Goal: Task Accomplishment & Management: Manage account settings

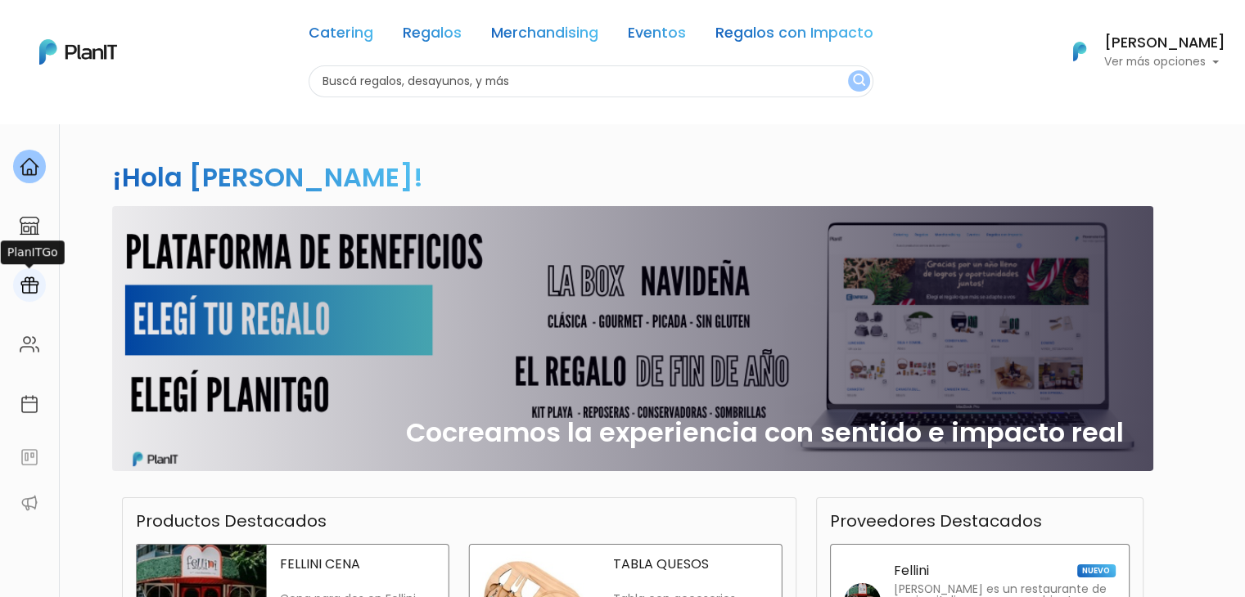
click at [23, 286] on img at bounding box center [30, 286] width 20 height 20
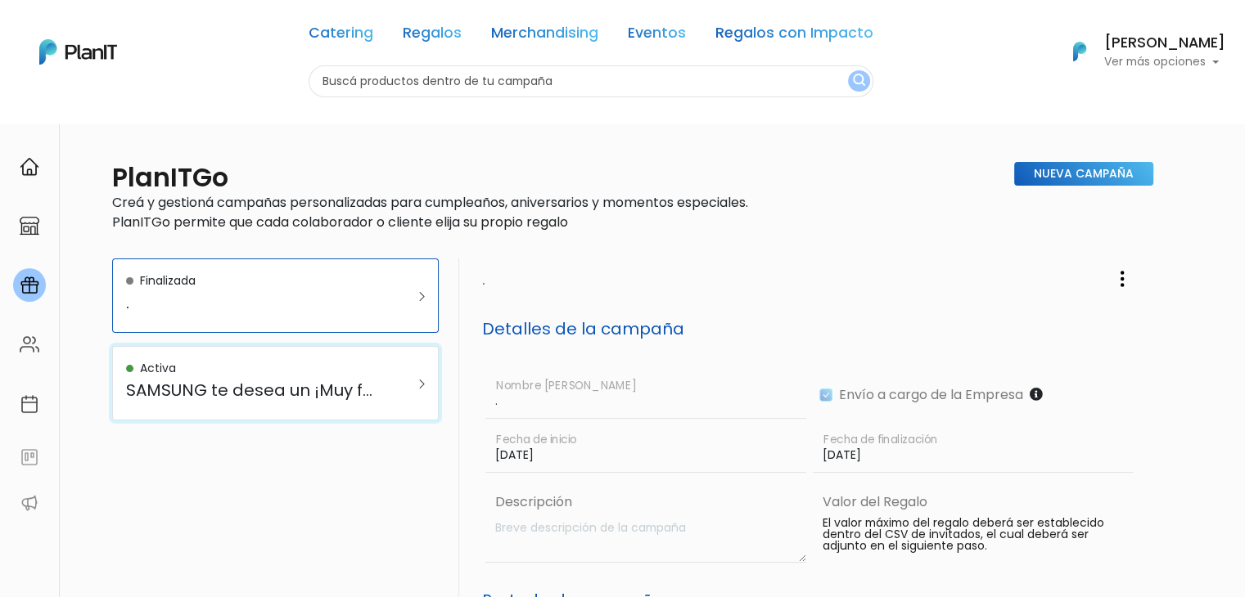
click at [253, 385] on h5 "SAMSUNG te desea un ¡Muy feliz cumpleaños!" at bounding box center [253, 391] width 254 height 20
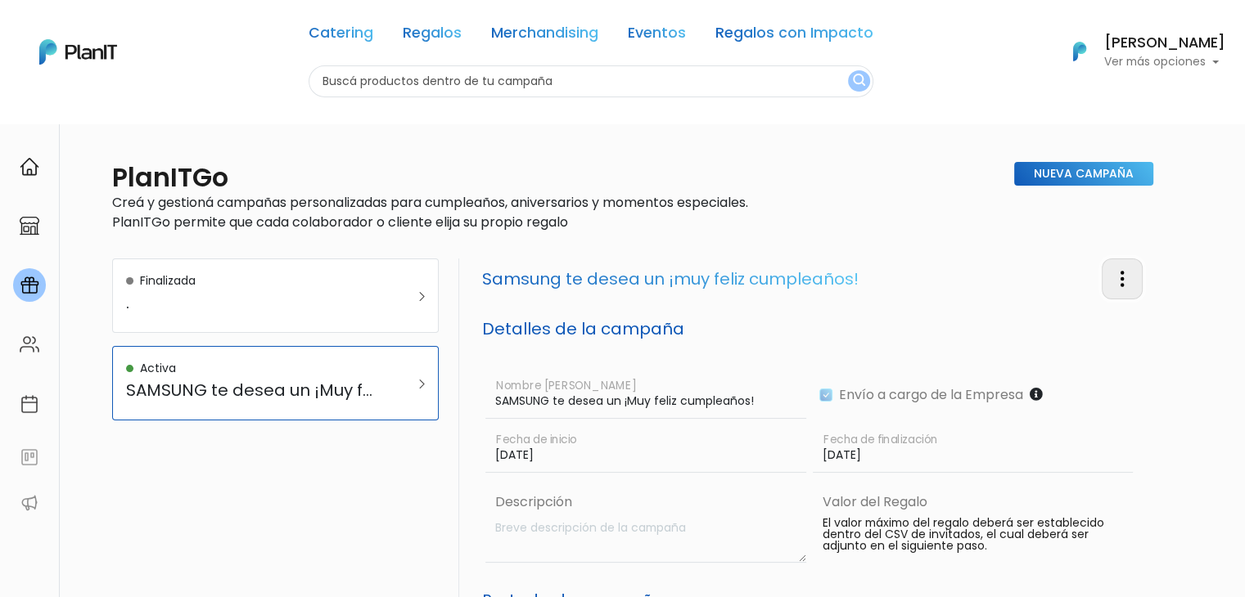
click at [1121, 268] on button "button" at bounding box center [1121, 279] width 41 height 40
click at [1081, 321] on link "Editar Campaña" at bounding box center [1068, 326] width 148 height 36
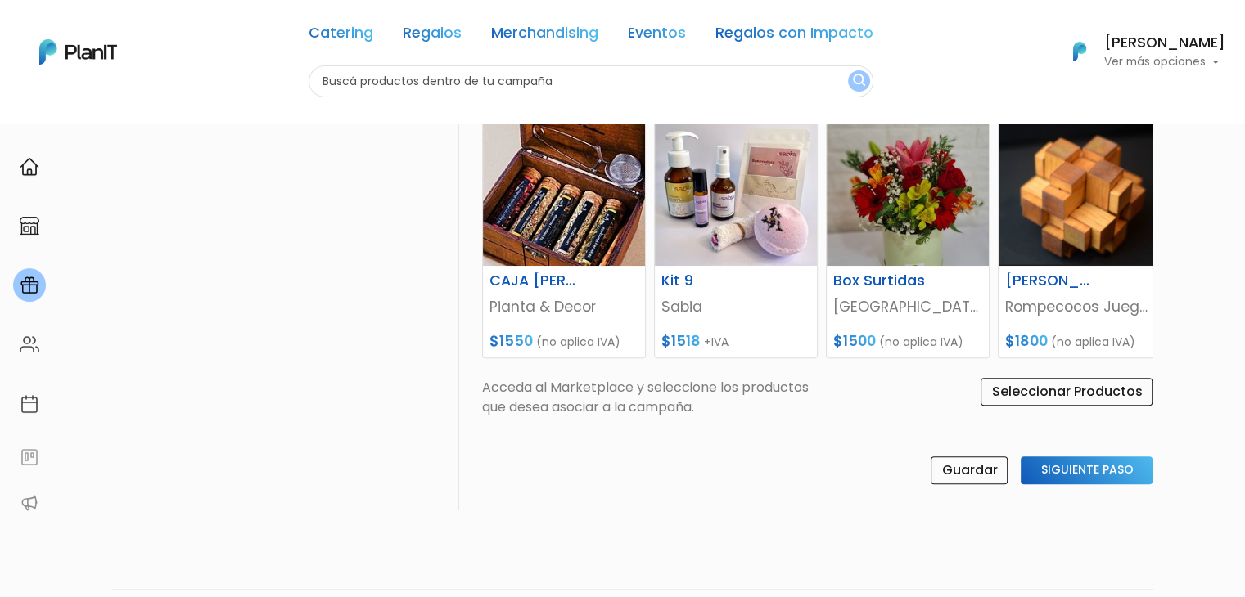
scroll to position [744, 0]
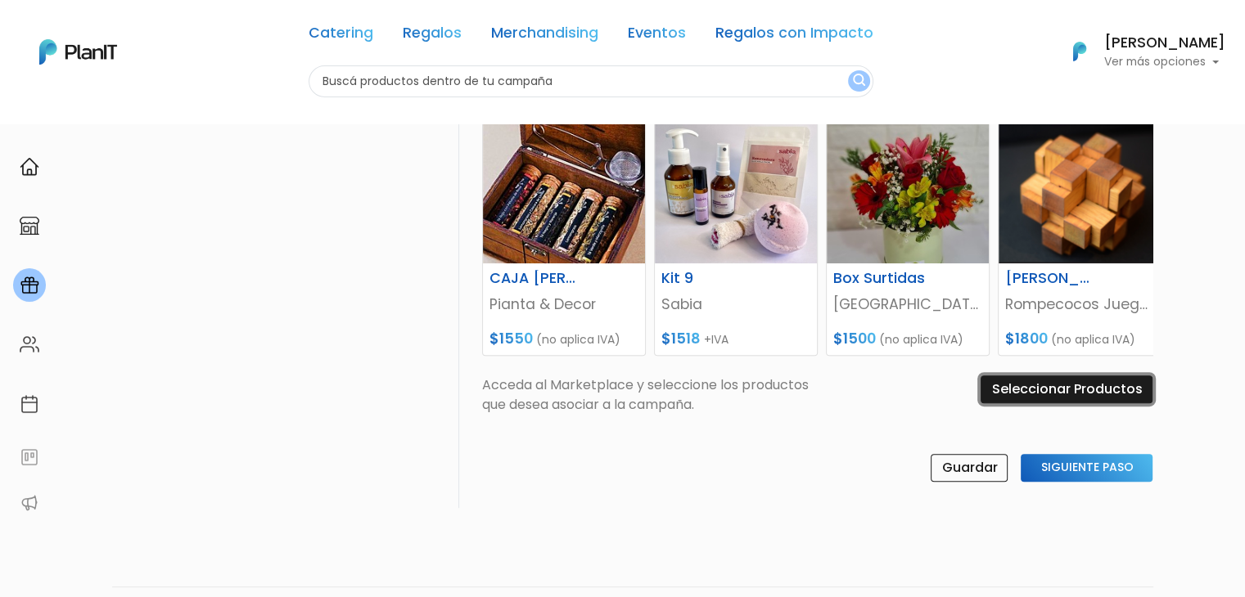
click at [1008, 390] on input "Seleccionar Productos" at bounding box center [1066, 390] width 172 height 28
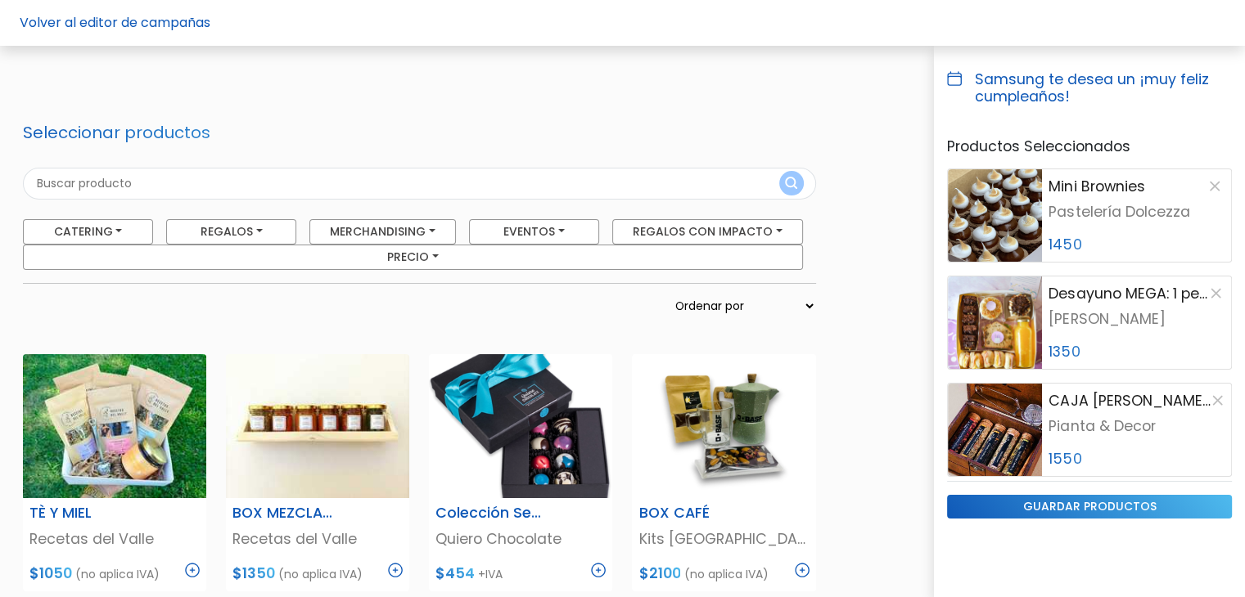
click at [209, 188] on input "text" at bounding box center [419, 184] width 793 height 32
type input "masaje"
click at [779, 171] on button "submit" at bounding box center [791, 183] width 25 height 25
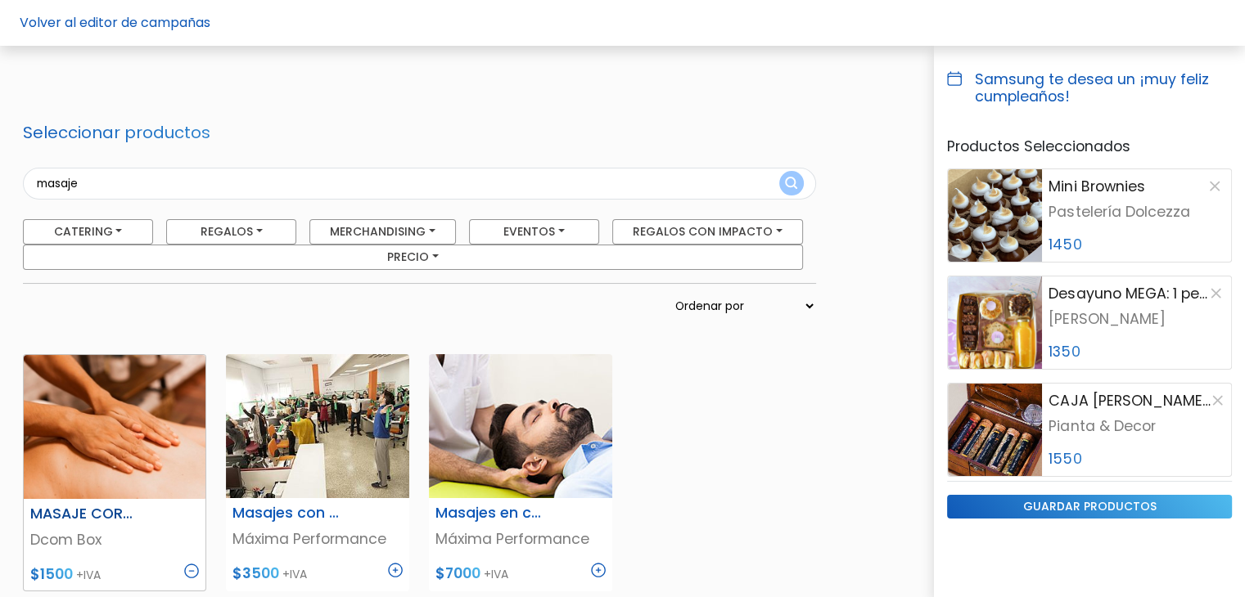
click at [127, 495] on img at bounding box center [115, 427] width 182 height 144
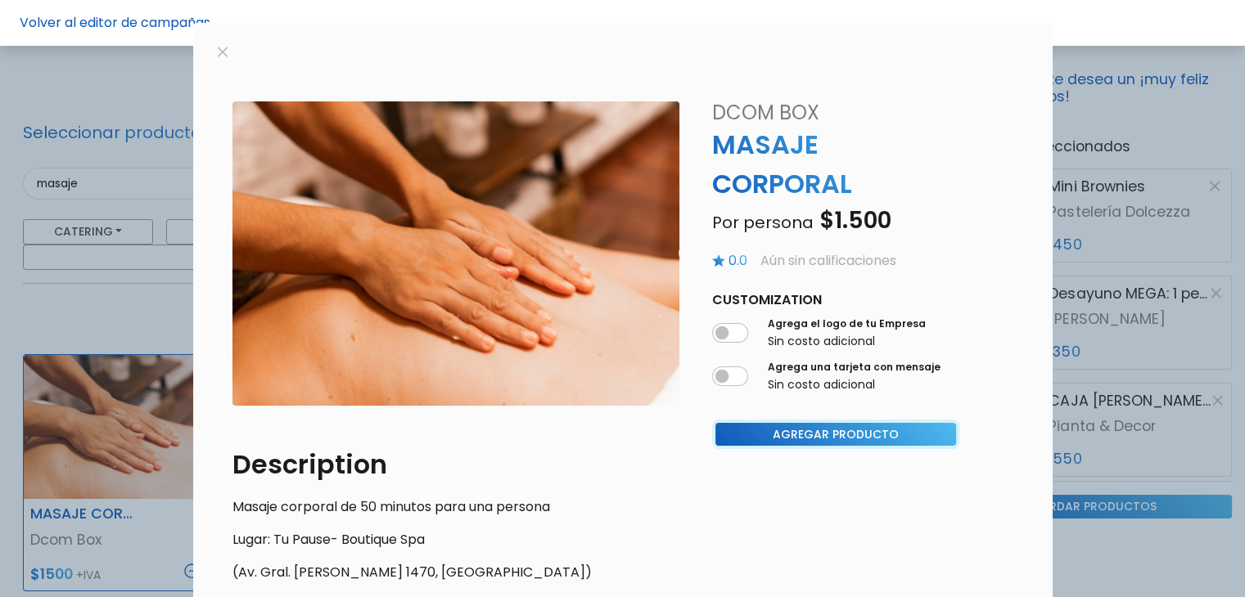
click at [780, 439] on button "Agregar Producto" at bounding box center [835, 435] width 241 height 24
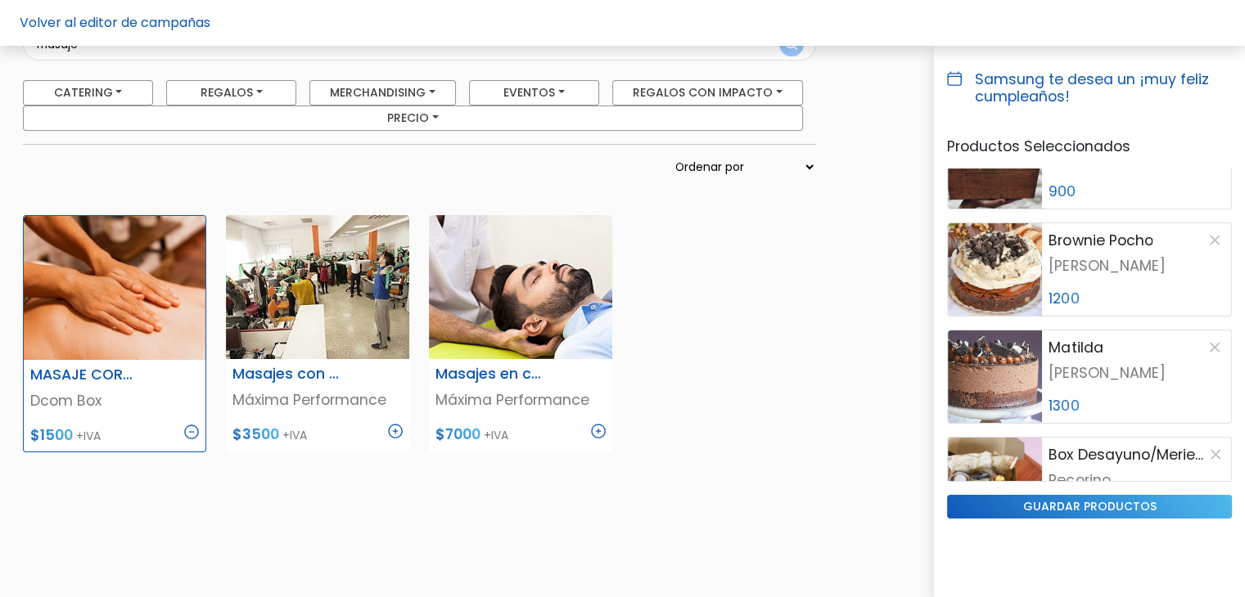
scroll to position [143, 0]
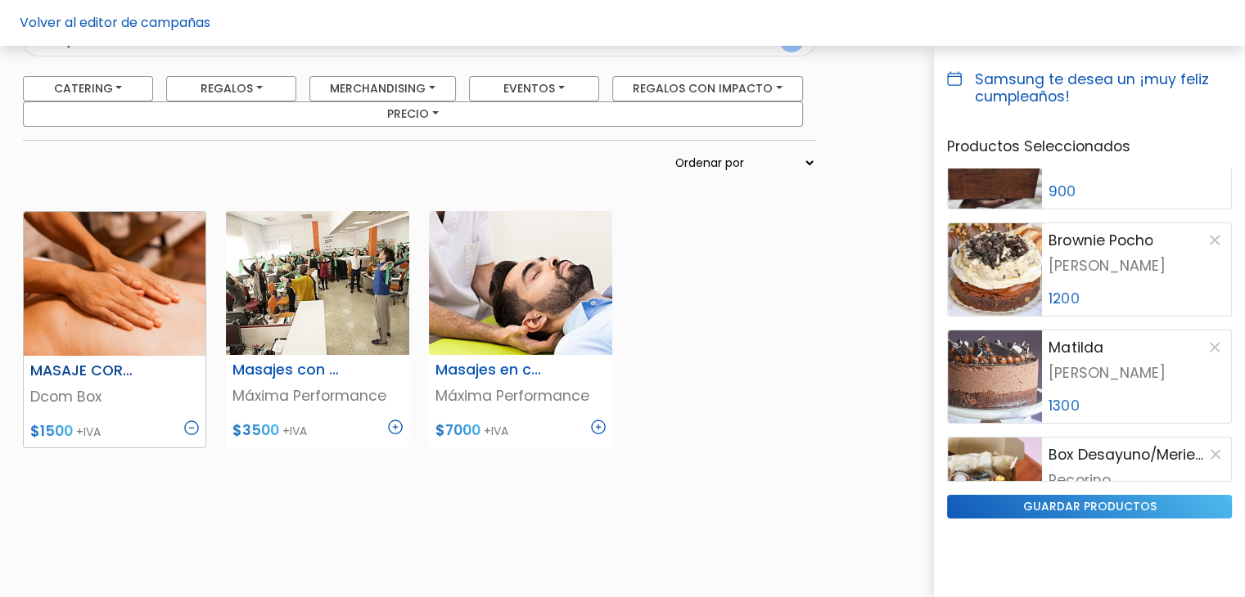
click at [189, 426] on img at bounding box center [191, 428] width 15 height 15
click at [190, 426] on img at bounding box center [192, 427] width 15 height 15
click at [1023, 502] on input "guardar productos" at bounding box center [1089, 507] width 285 height 24
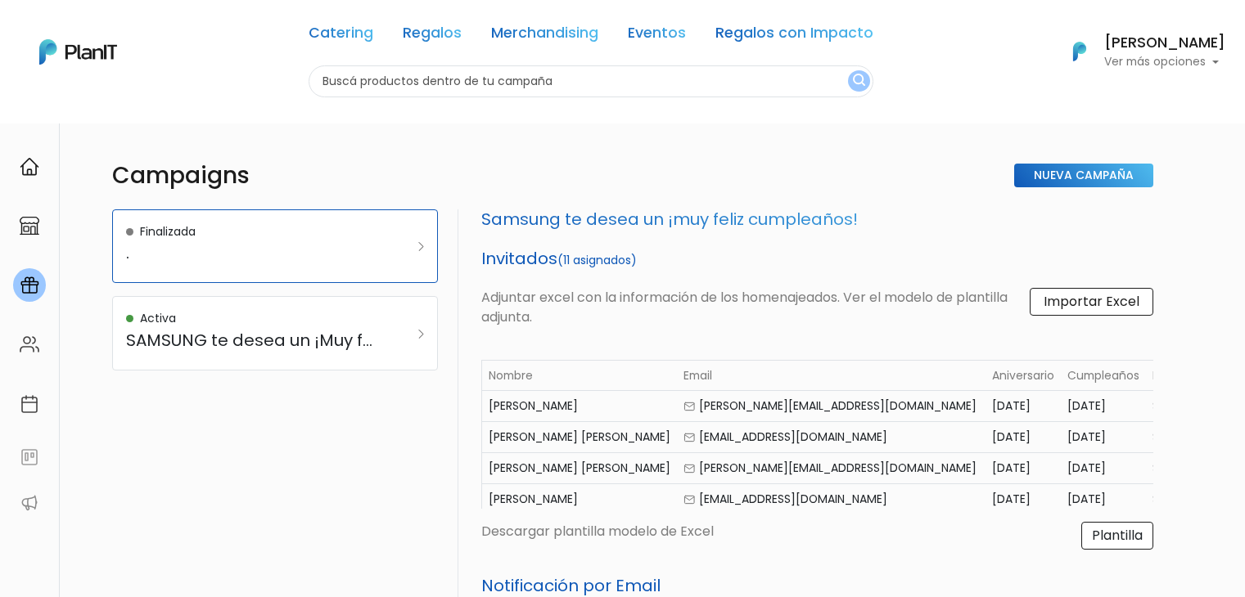
select select "birth_date"
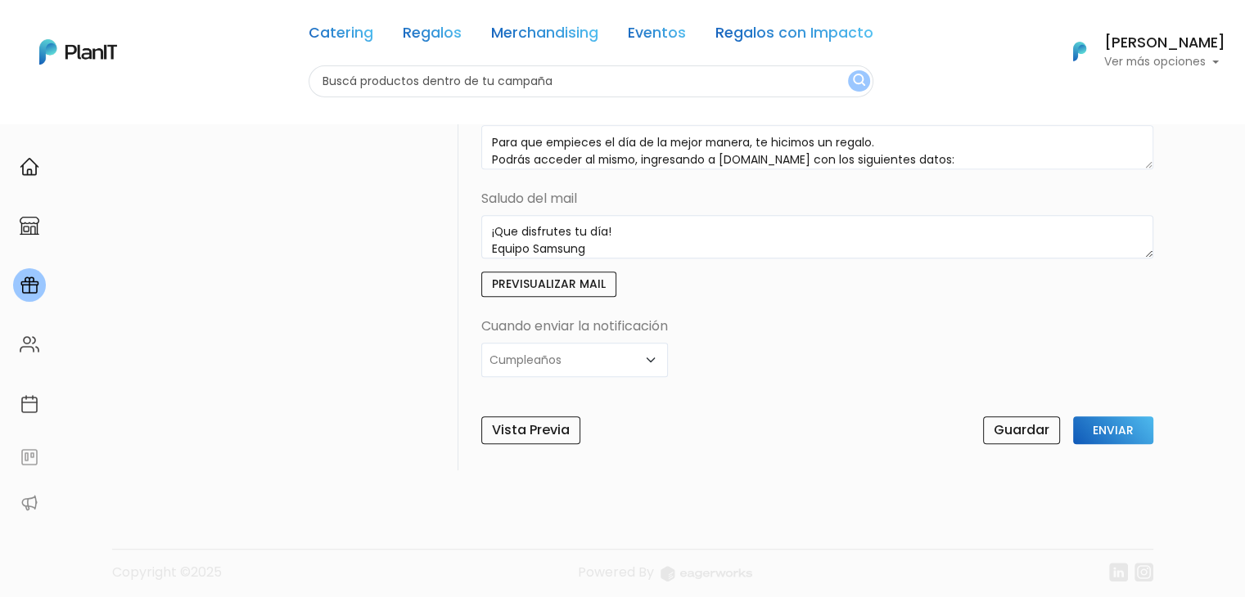
scroll to position [679, 0]
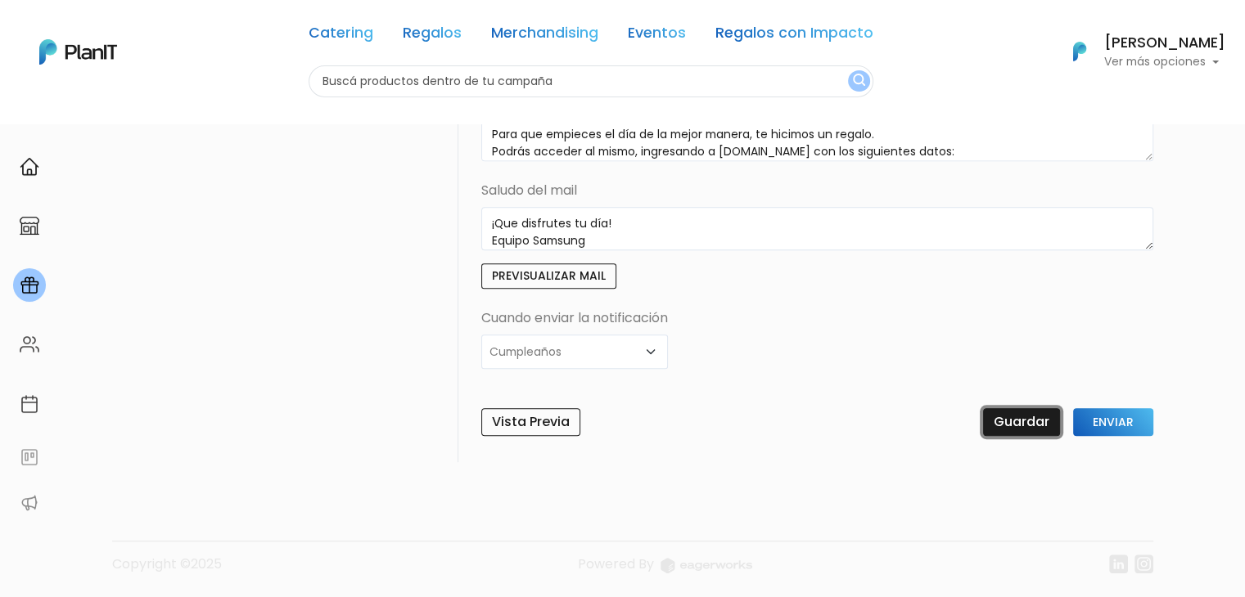
click at [1022, 417] on input "Guardar" at bounding box center [1021, 422] width 77 height 28
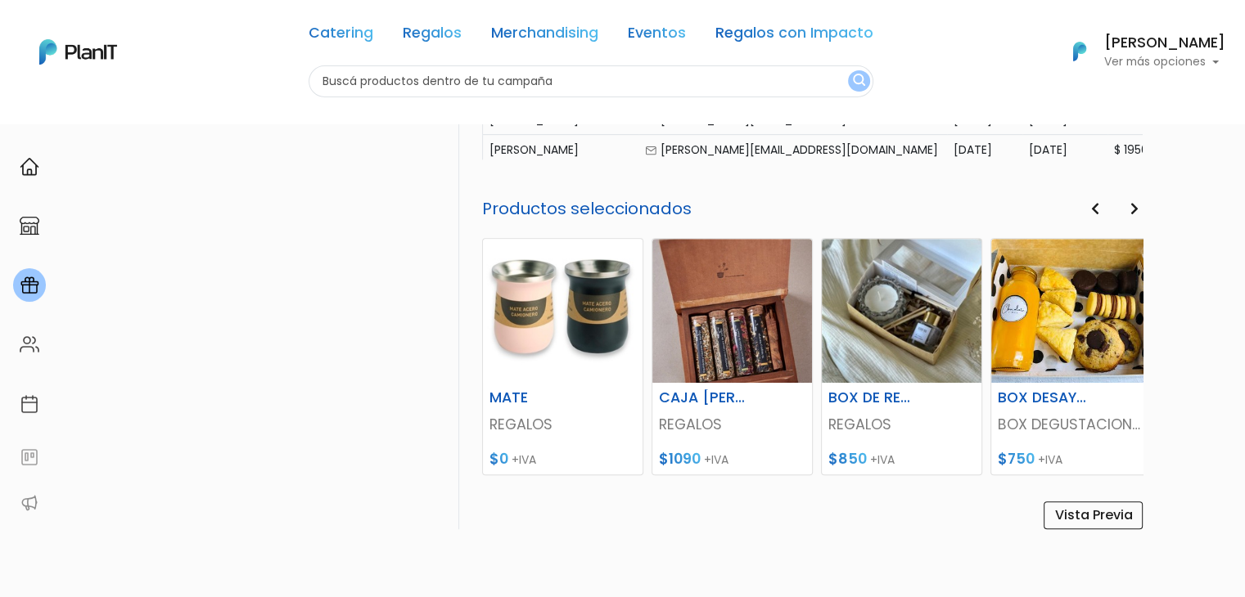
scroll to position [941, 0]
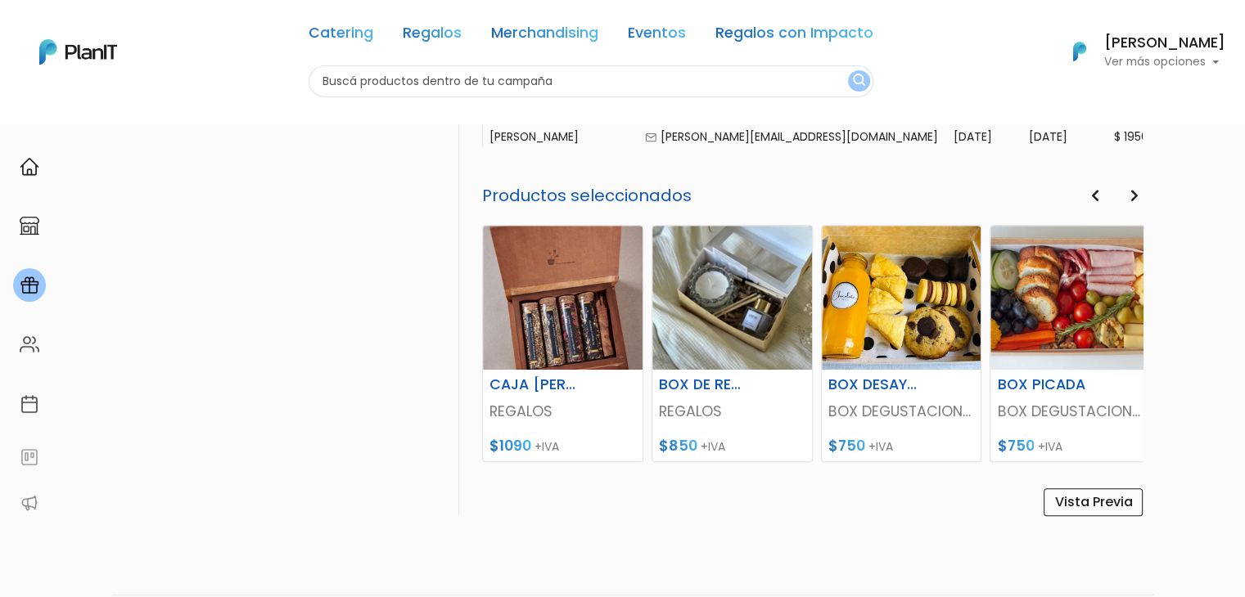
click at [1124, 194] on button "Next" at bounding box center [1133, 196] width 18 height 21
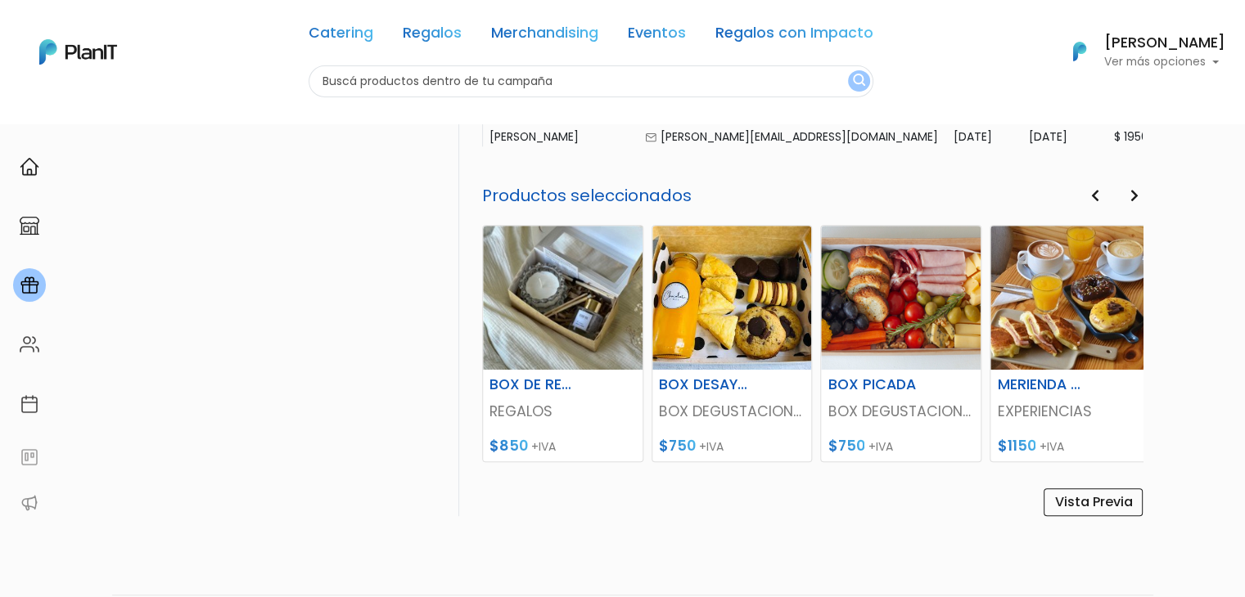
click at [1124, 194] on button "Next" at bounding box center [1133, 196] width 18 height 21
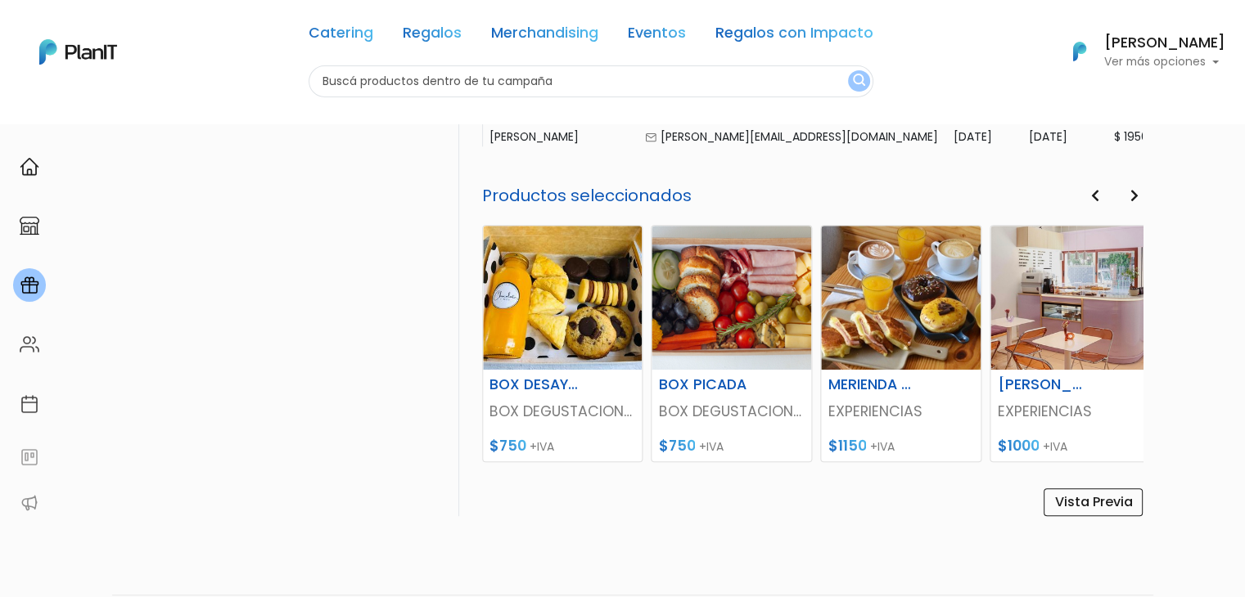
click at [619, 188] on h5 "Productos seleccionados" at bounding box center [812, 196] width 661 height 20
click at [595, 197] on h5 "Productos seleccionados" at bounding box center [812, 196] width 661 height 20
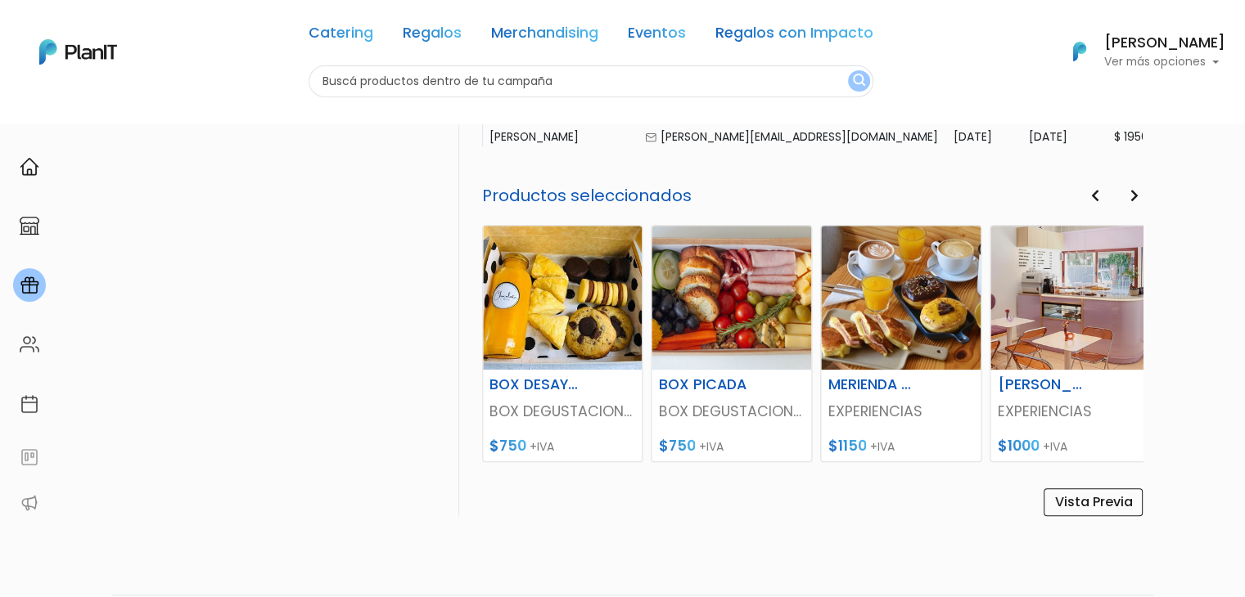
click at [580, 201] on h5 "Productos seleccionados" at bounding box center [812, 196] width 661 height 20
click at [1090, 192] on icon "button" at bounding box center [1094, 195] width 8 height 13
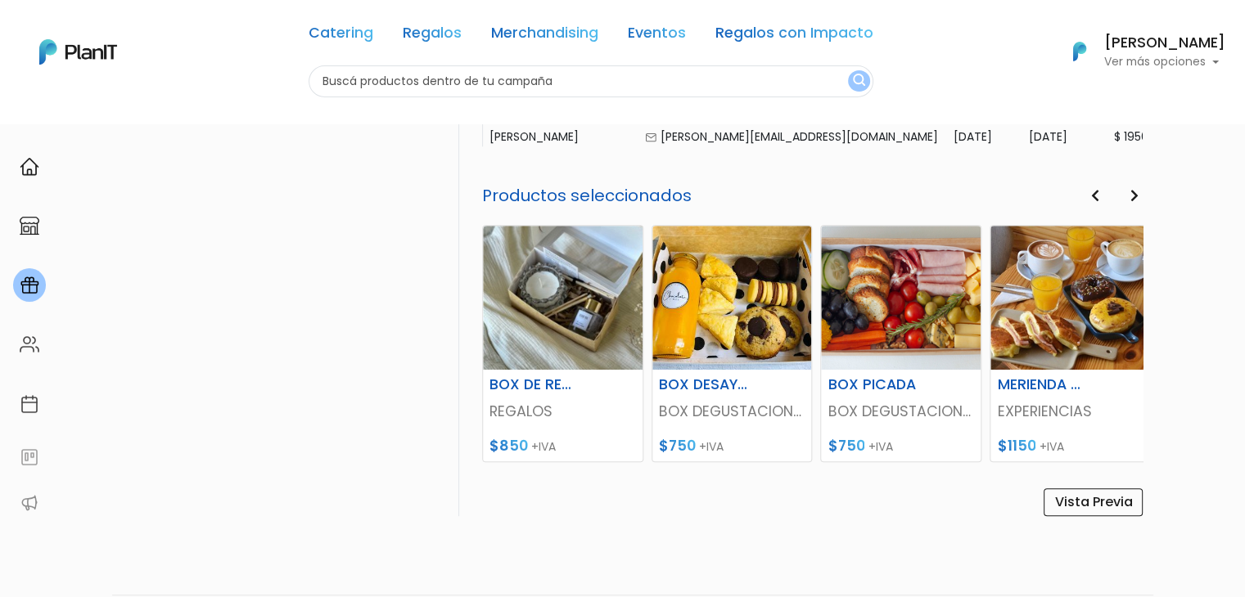
click at [1090, 192] on icon "button" at bounding box center [1094, 195] width 8 height 13
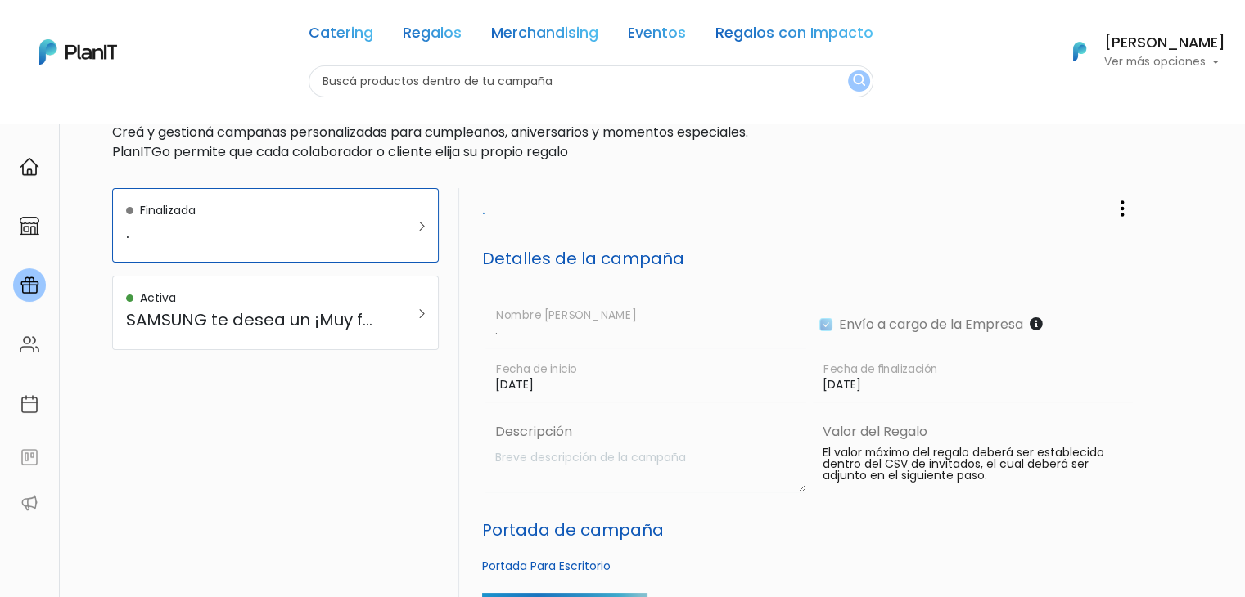
scroll to position [63, 0]
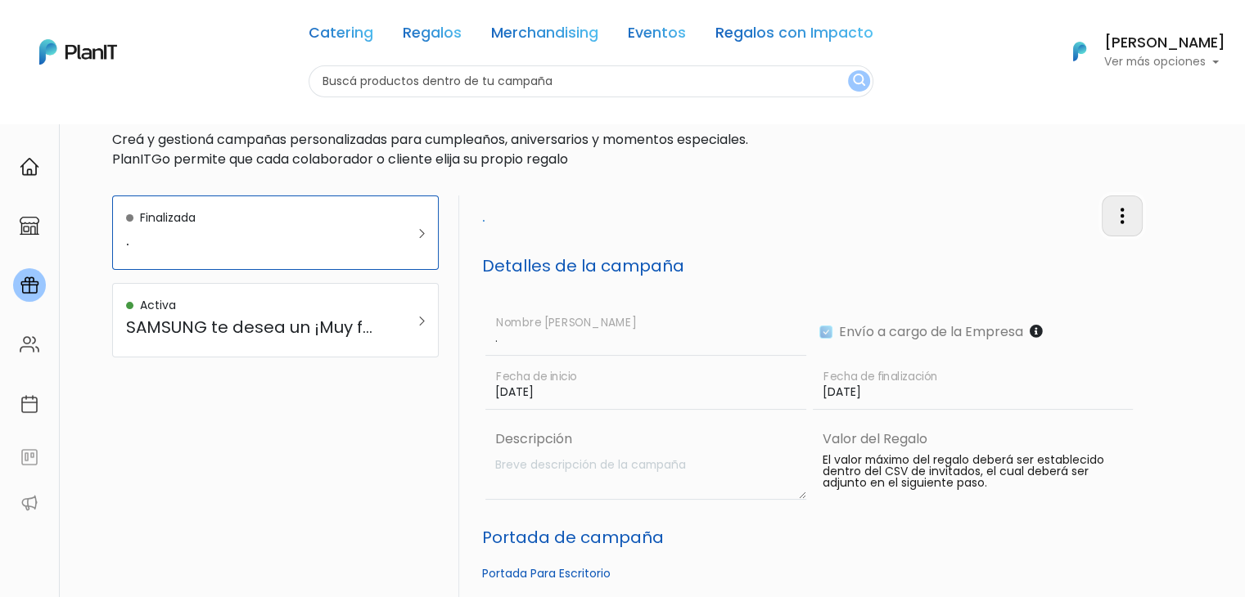
click at [1132, 223] on img "button" at bounding box center [1122, 216] width 20 height 20
click at [1113, 267] on link "Editar Campaña" at bounding box center [1068, 263] width 148 height 36
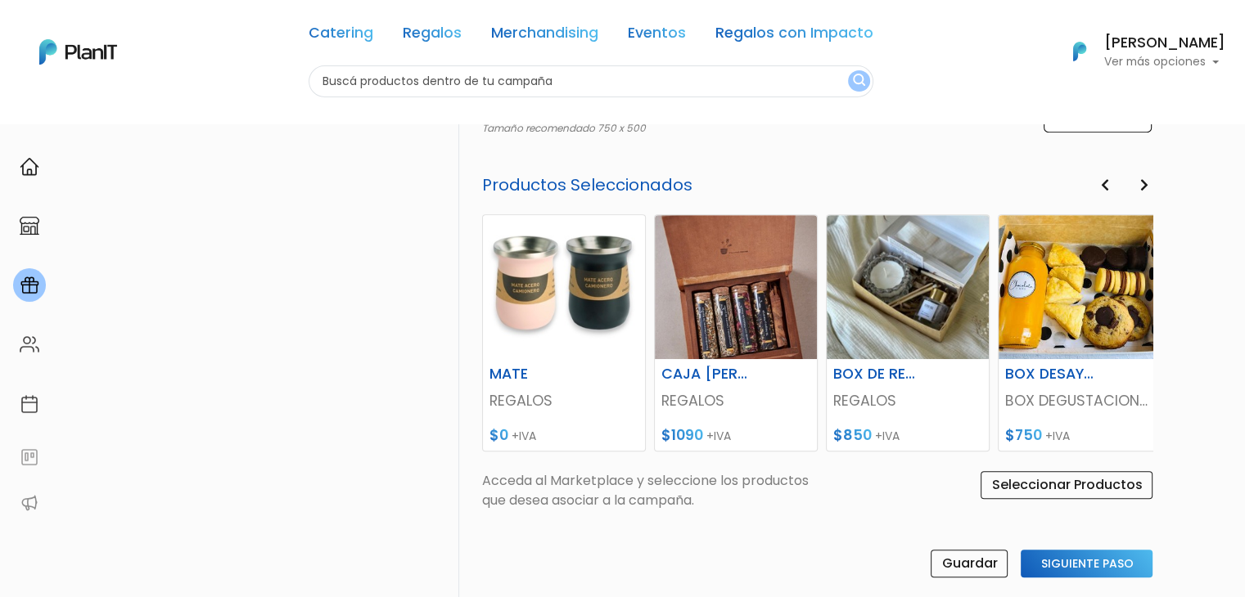
scroll to position [709, 0]
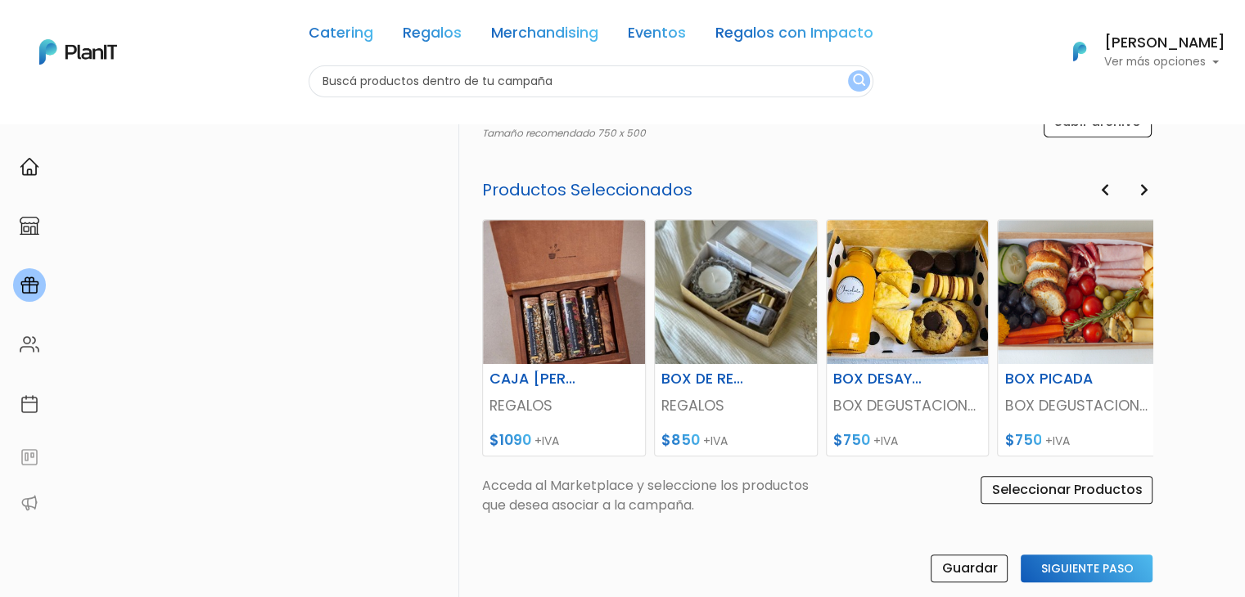
click at [1137, 189] on button "Next" at bounding box center [1143, 190] width 18 height 21
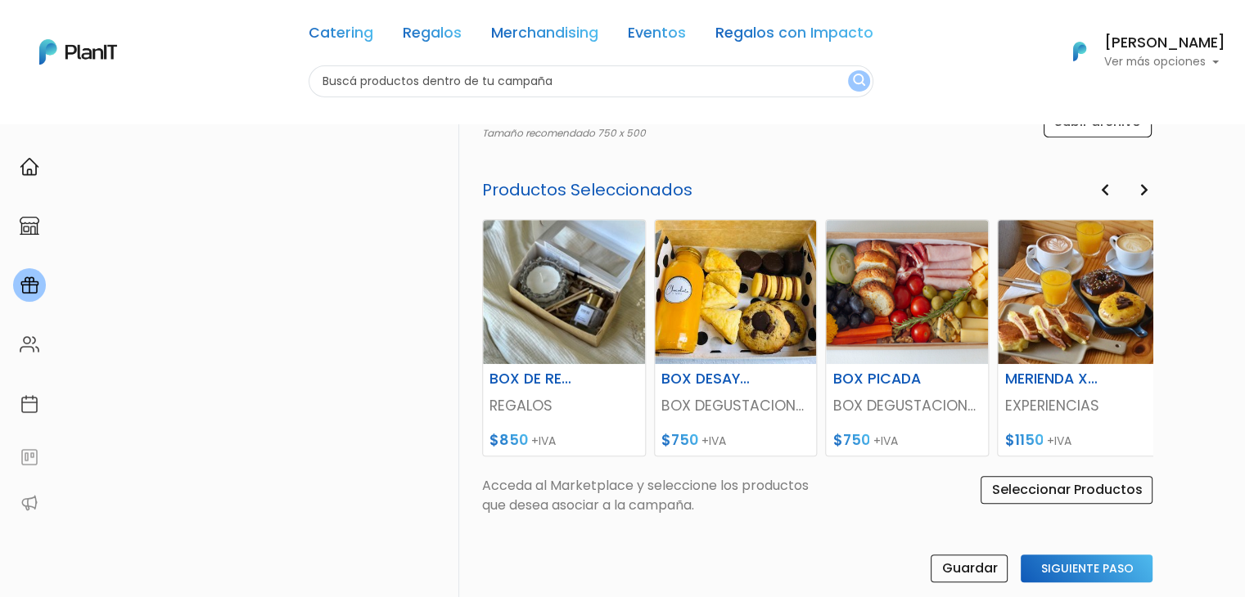
click at [1137, 189] on button "Next" at bounding box center [1143, 190] width 18 height 21
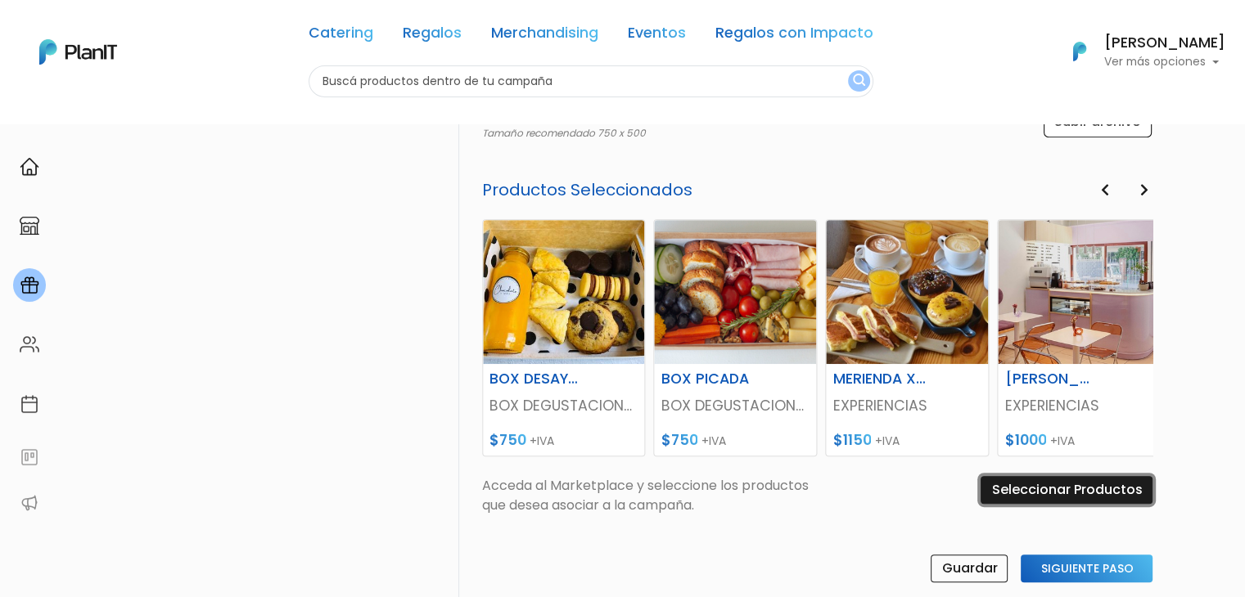
click at [1030, 490] on input "Seleccionar Productos" at bounding box center [1066, 490] width 172 height 28
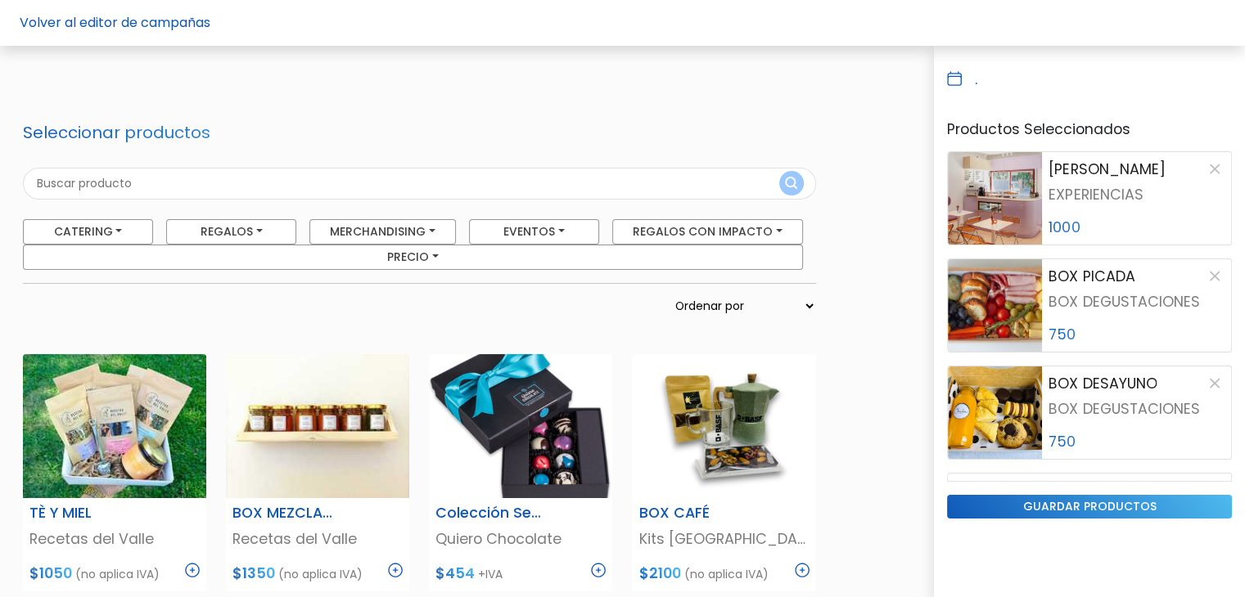
scroll to position [421, 0]
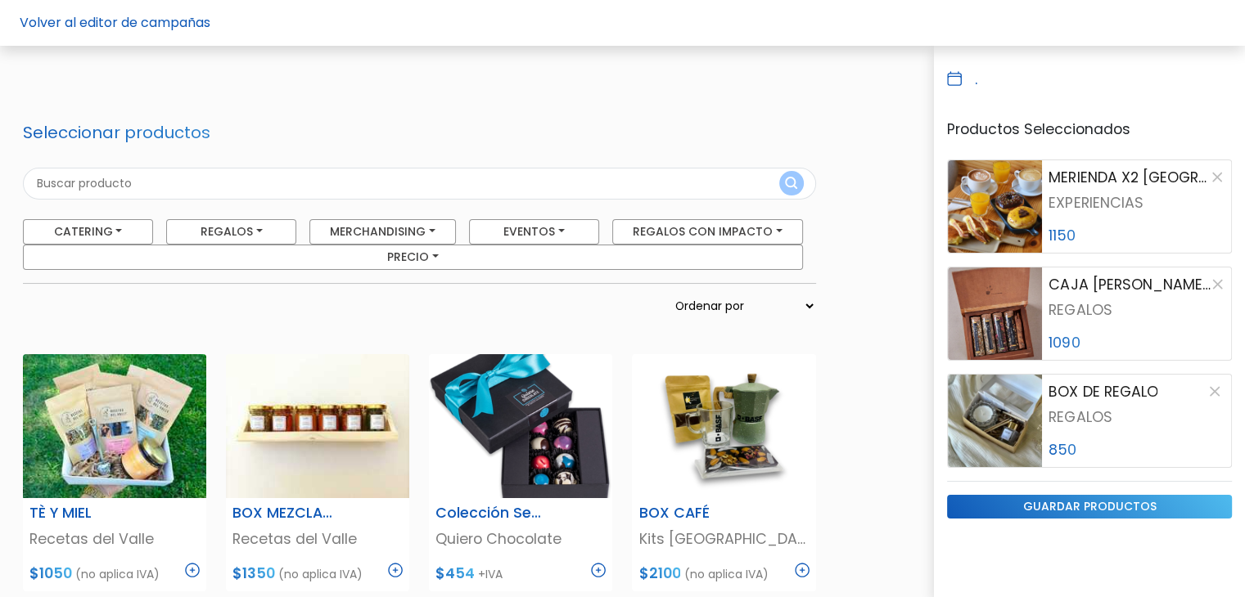
click at [157, 181] on input "text" at bounding box center [419, 184] width 793 height 32
type input "masaje"
click at [779, 171] on button "submit" at bounding box center [791, 183] width 25 height 25
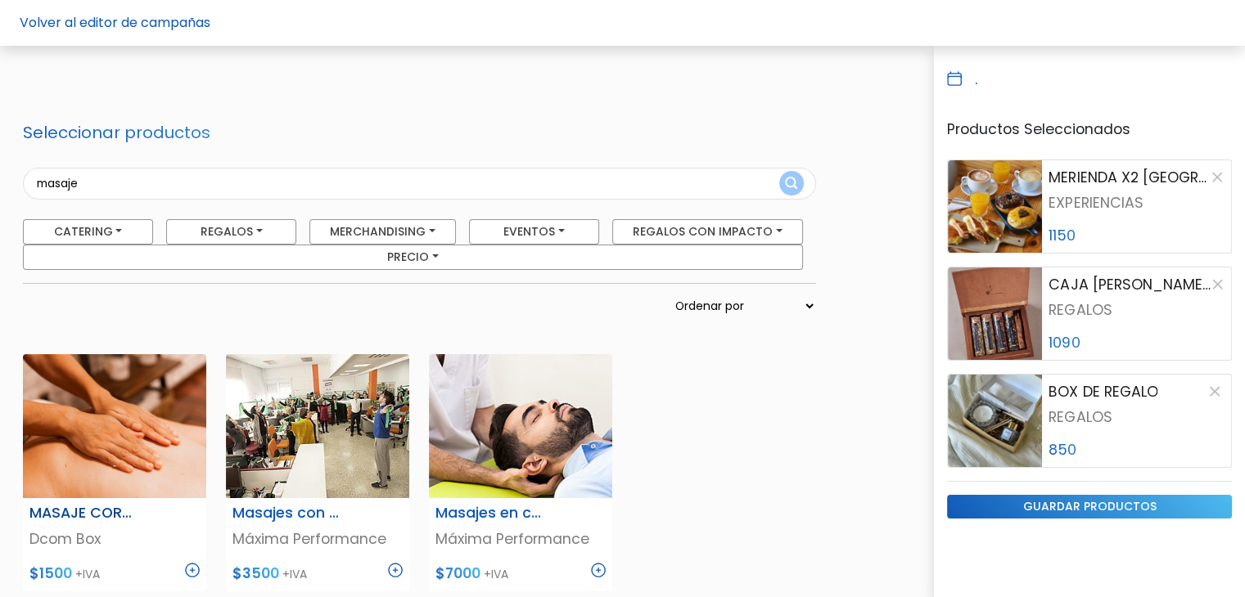
click at [121, 465] on img at bounding box center [114, 426] width 183 height 144
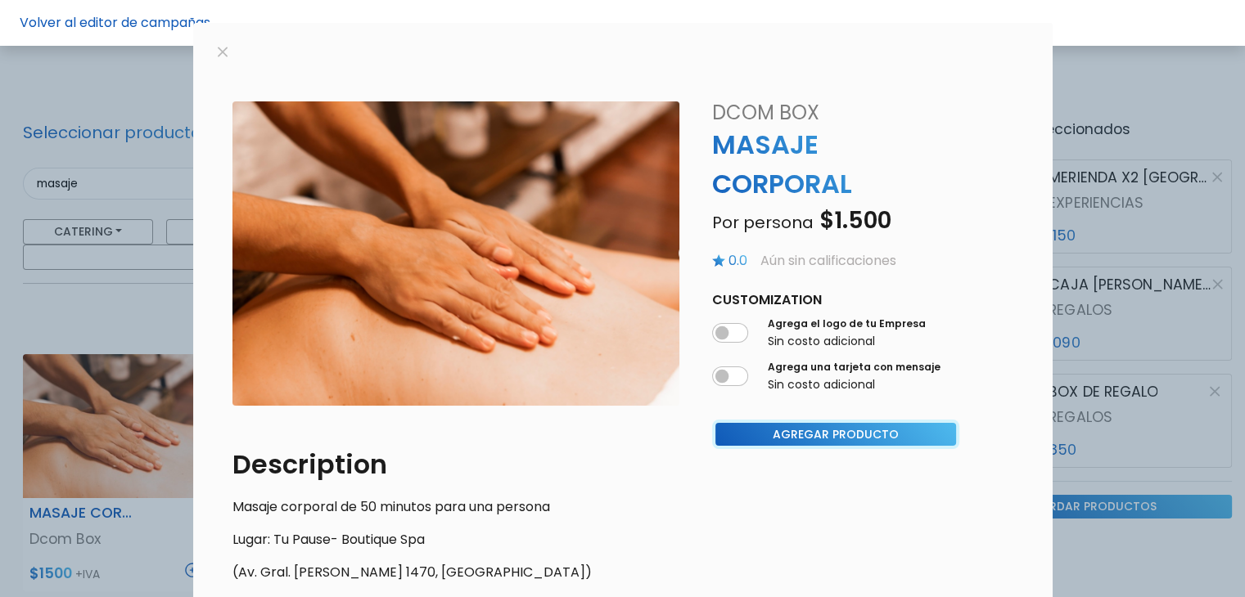
click at [835, 437] on button "Agregar Producto" at bounding box center [835, 435] width 241 height 24
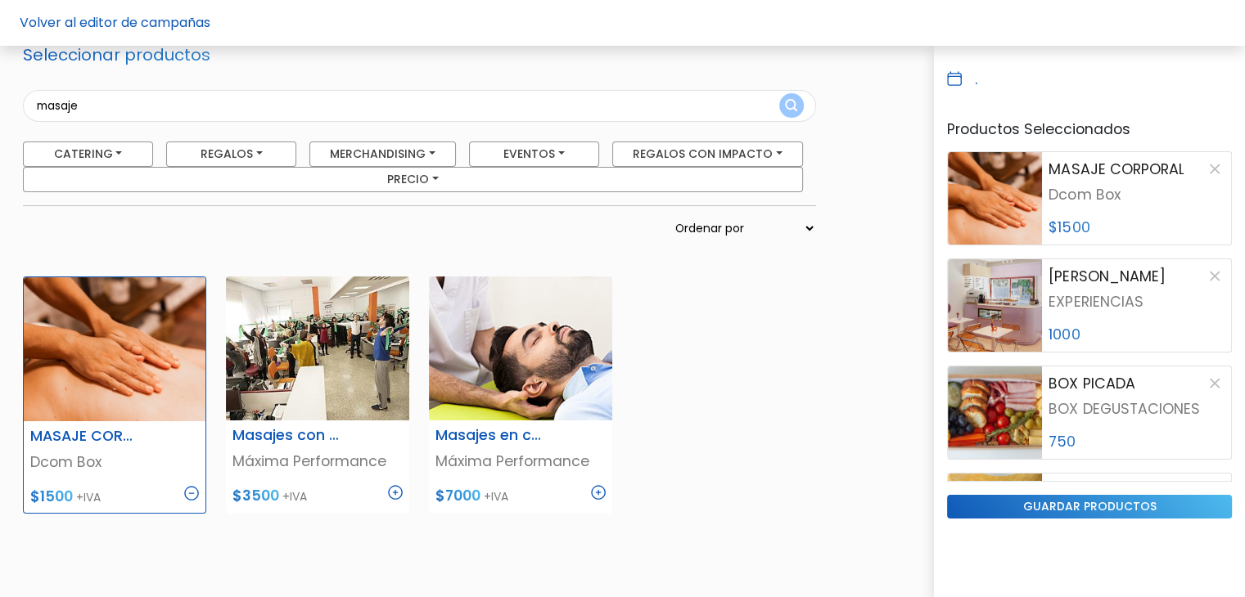
scroll to position [466, 0]
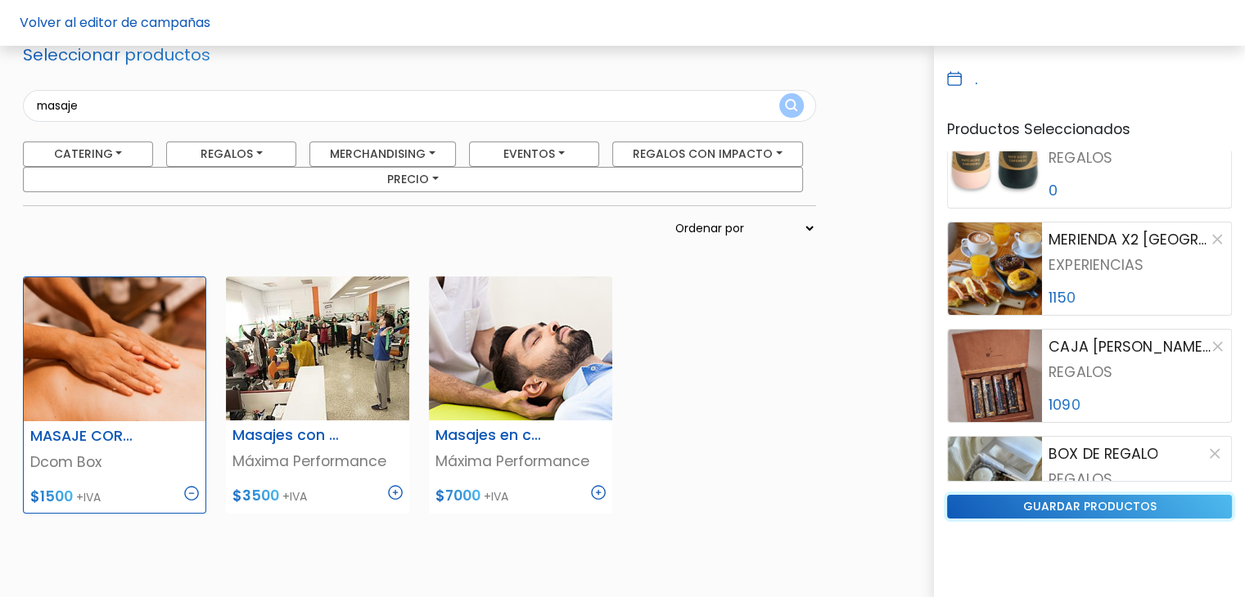
click at [1088, 509] on input "guardar productos" at bounding box center [1089, 507] width 285 height 24
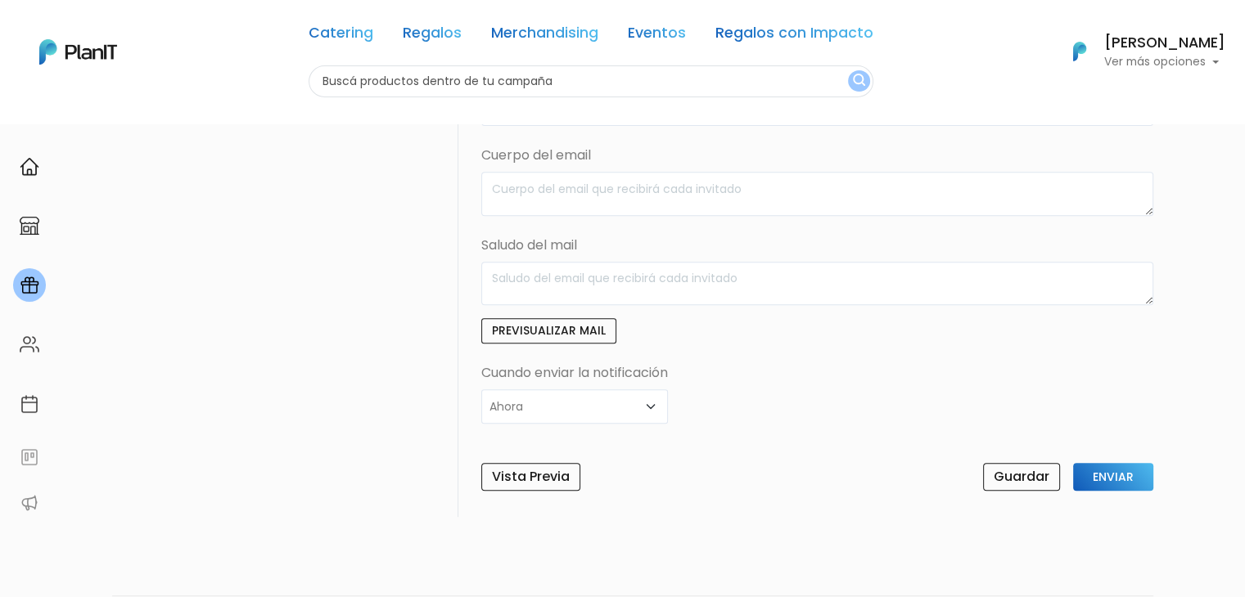
scroll to position [632, 0]
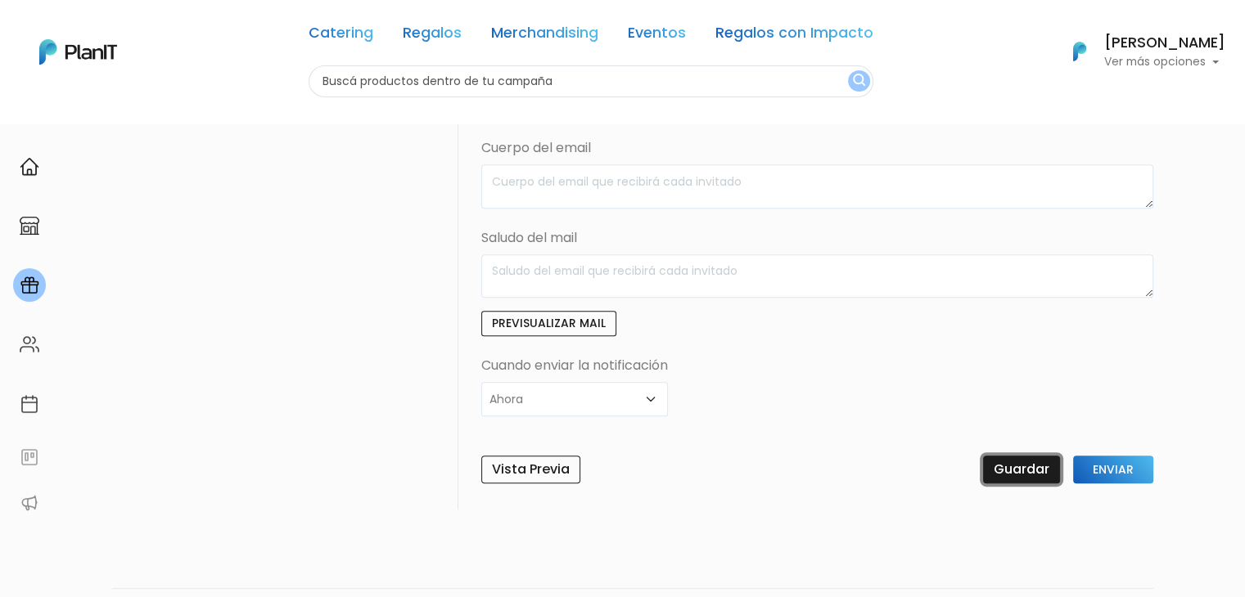
click at [1028, 460] on input "Guardar" at bounding box center [1021, 470] width 77 height 28
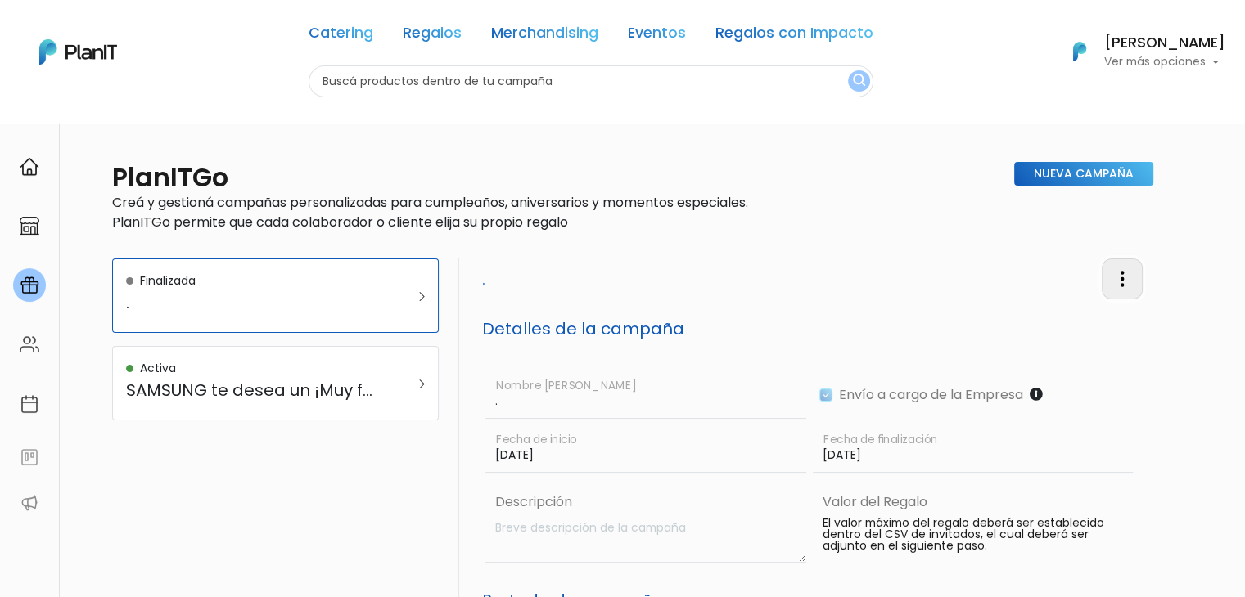
click at [1126, 288] on img "button" at bounding box center [1122, 279] width 20 height 20
